Goal: Information Seeking & Learning: Learn about a topic

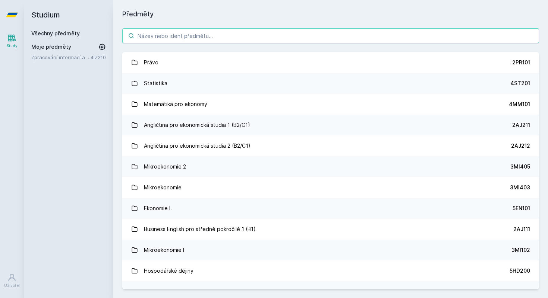
click at [232, 34] on body "Study Uživatel Studium Všechny předměty Moje předměty Zpracování informací a zn…" at bounding box center [274, 149] width 548 height 298
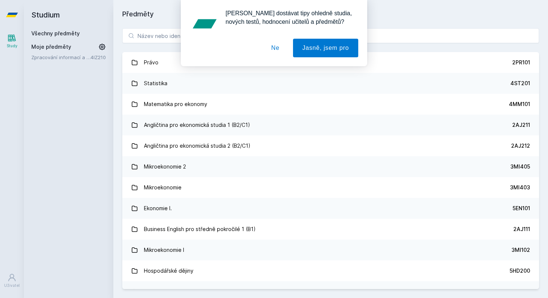
click at [269, 46] on button "Ne" at bounding box center [275, 48] width 27 height 19
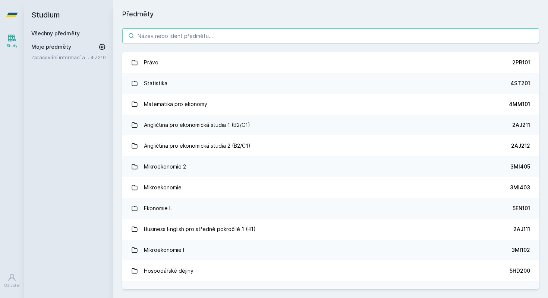
click at [217, 34] on input "search" at bounding box center [330, 35] width 417 height 15
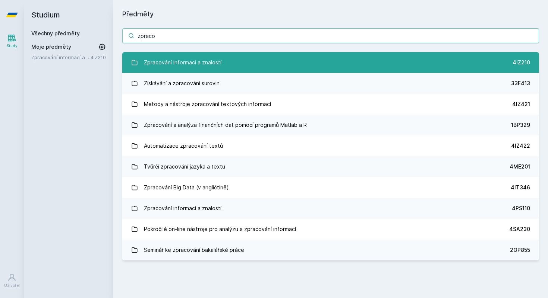
type input "zpraco"
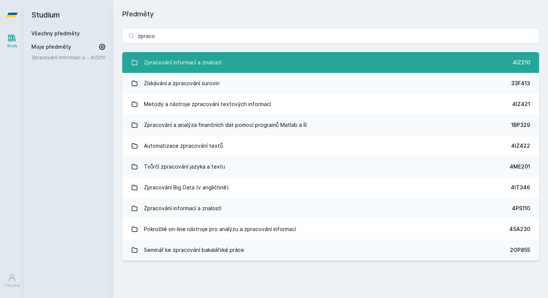
click at [174, 67] on div "Zpracování informací a znalostí" at bounding box center [183, 62] width 78 height 15
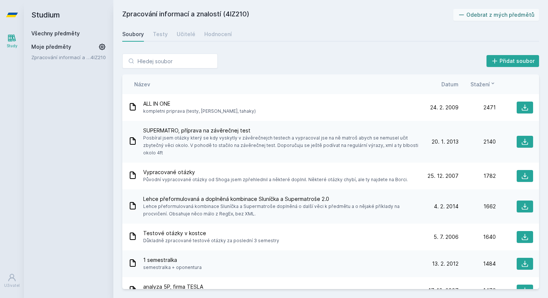
click at [454, 82] on span "Datum" at bounding box center [449, 84] width 17 height 8
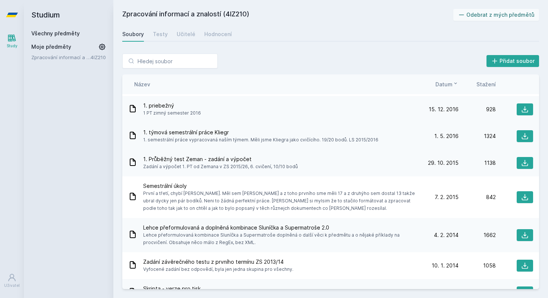
scroll to position [25, 0]
click at [530, 138] on button at bounding box center [524, 136] width 16 height 12
